Goal: Find specific page/section: Find specific page/section

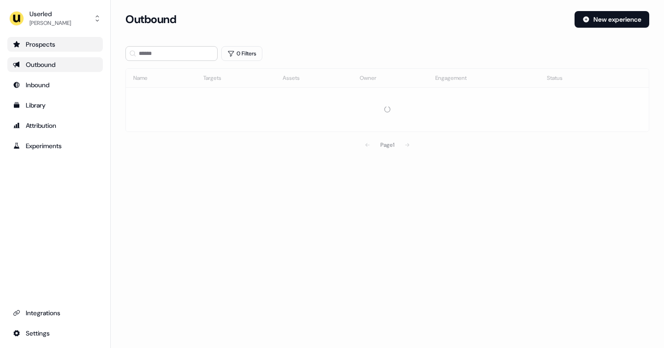
click at [50, 47] on div "Prospects" at bounding box center [55, 44] width 84 height 9
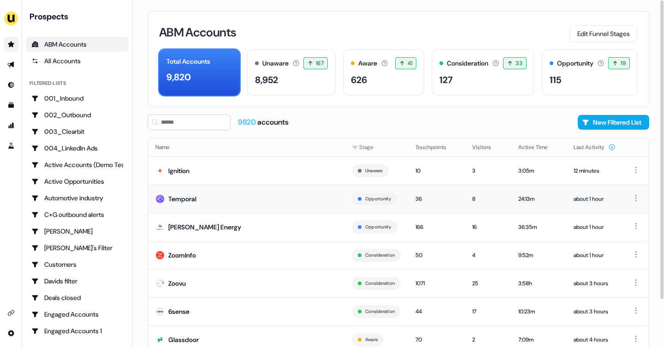
click at [197, 197] on td "Temporal" at bounding box center [246, 198] width 196 height 28
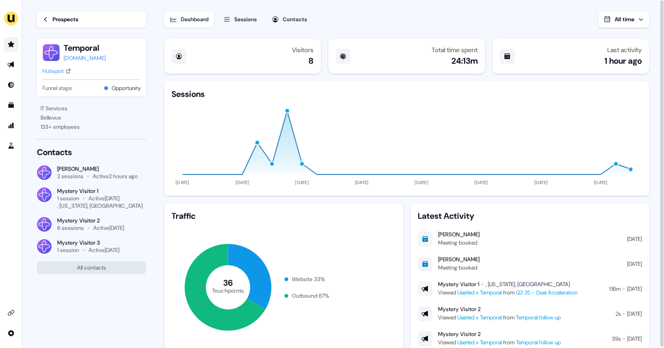
click at [49, 24] on link "Prospects" at bounding box center [91, 19] width 109 height 17
